Goal: Transaction & Acquisition: Book appointment/travel/reservation

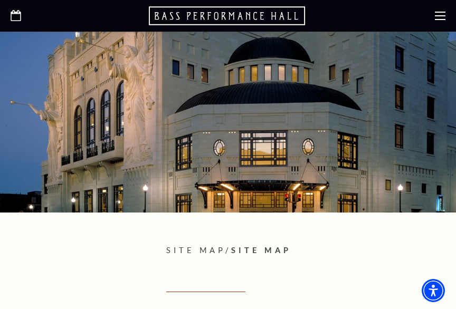
click at [275, 250] on span "Site Map" at bounding box center [261, 250] width 60 height 9
click at [205, 249] on span "Site Map" at bounding box center [195, 250] width 59 height 9
click at [279, 249] on span "Site Map" at bounding box center [261, 250] width 60 height 9
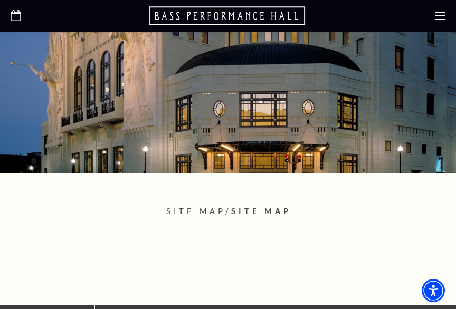
scroll to position [137, 0]
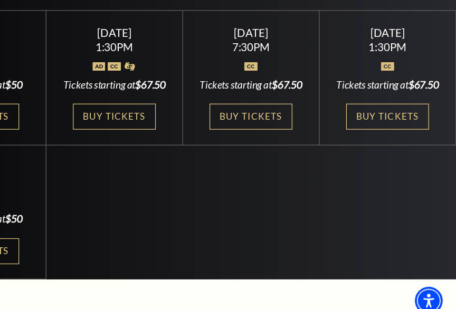
scroll to position [371, 0]
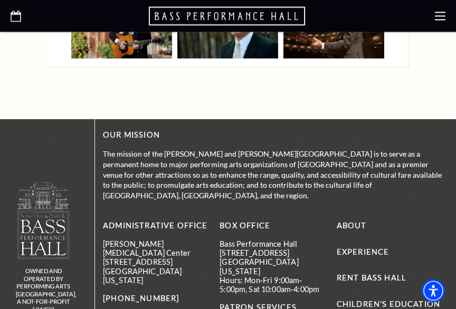
scroll to position [1771, 0]
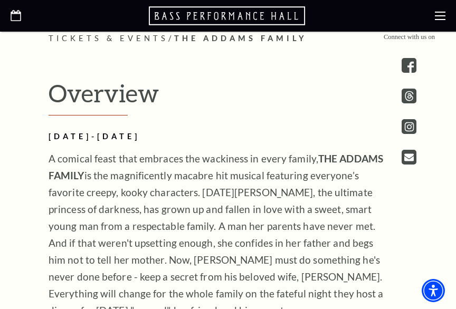
scroll to position [665, 0]
